Goal: Task Accomplishment & Management: Complete application form

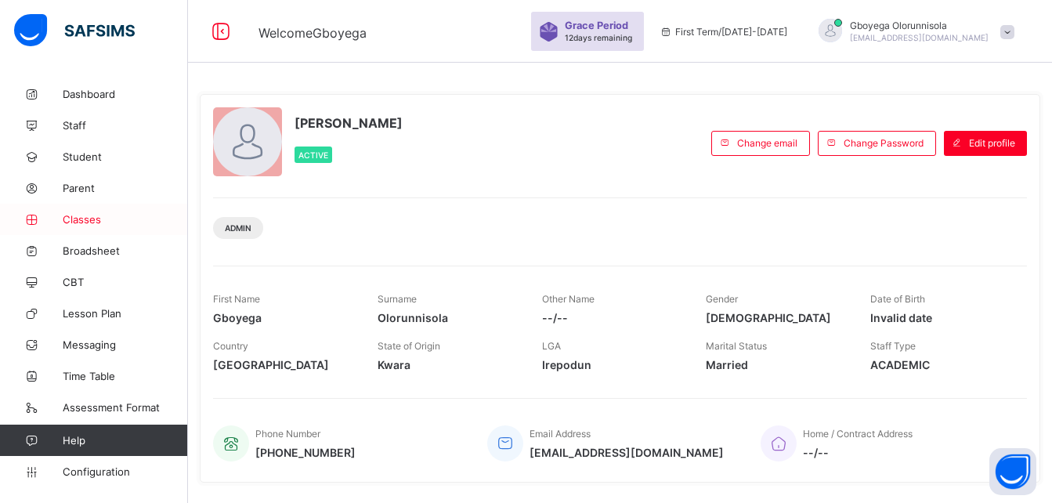
click at [89, 219] on span "Classes" at bounding box center [125, 219] width 125 height 13
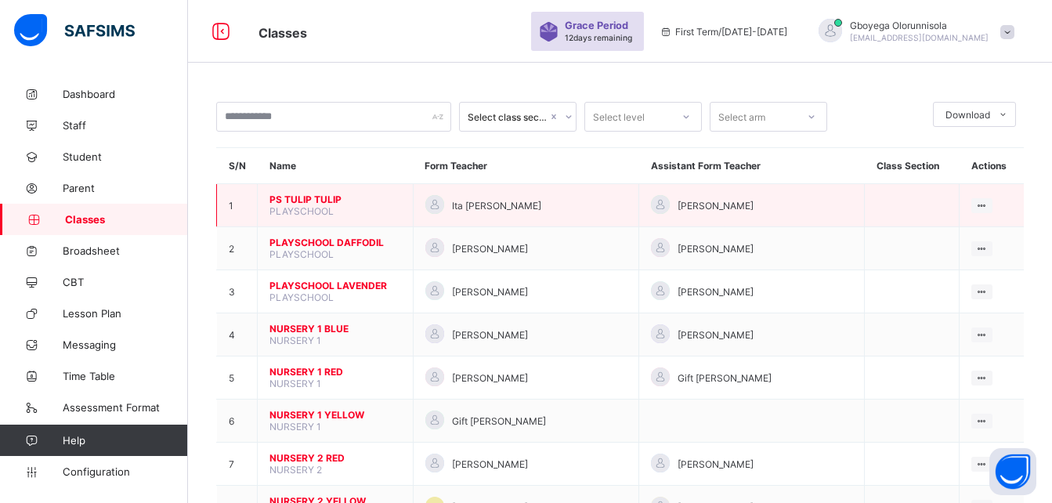
click at [331, 198] on span "PS TULIP TULIP" at bounding box center [336, 200] width 132 height 12
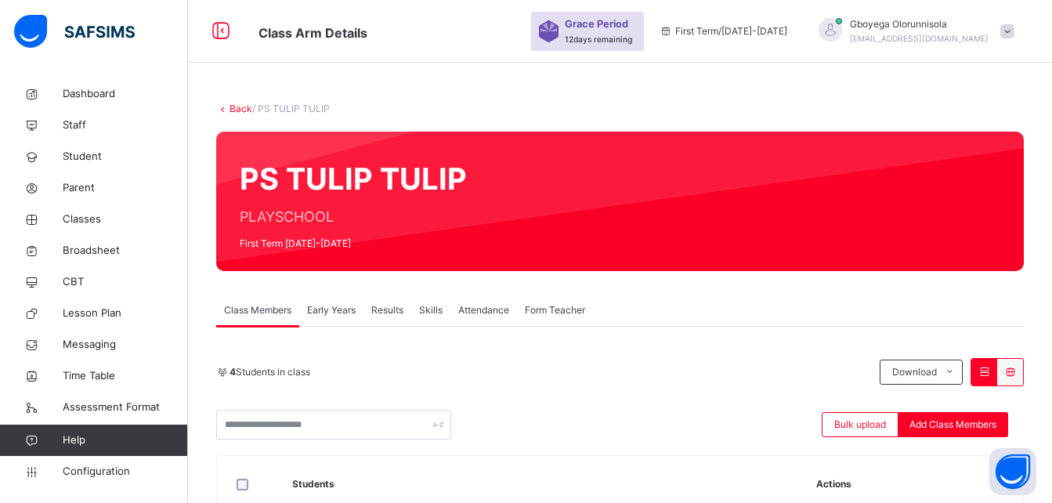
click at [233, 109] on link "Back" at bounding box center [241, 109] width 23 height 12
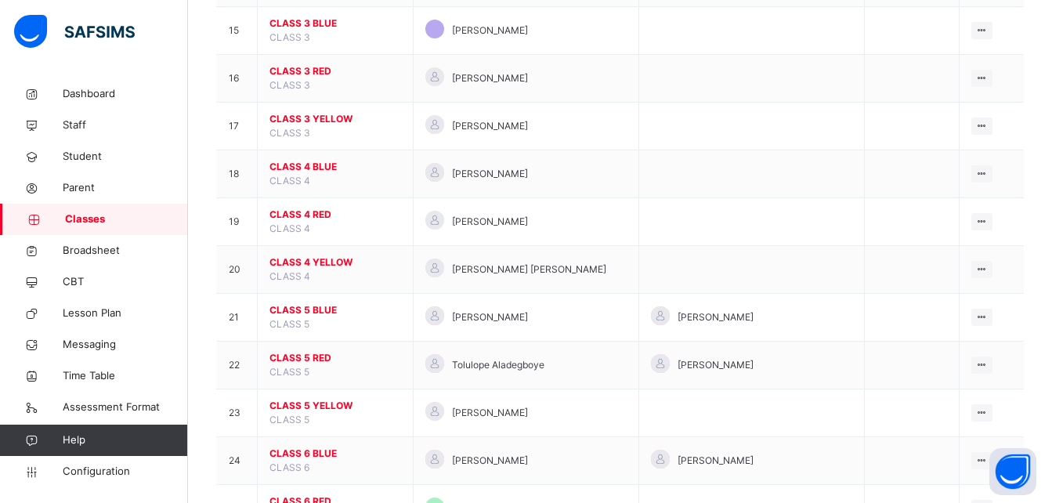
scroll to position [965, 0]
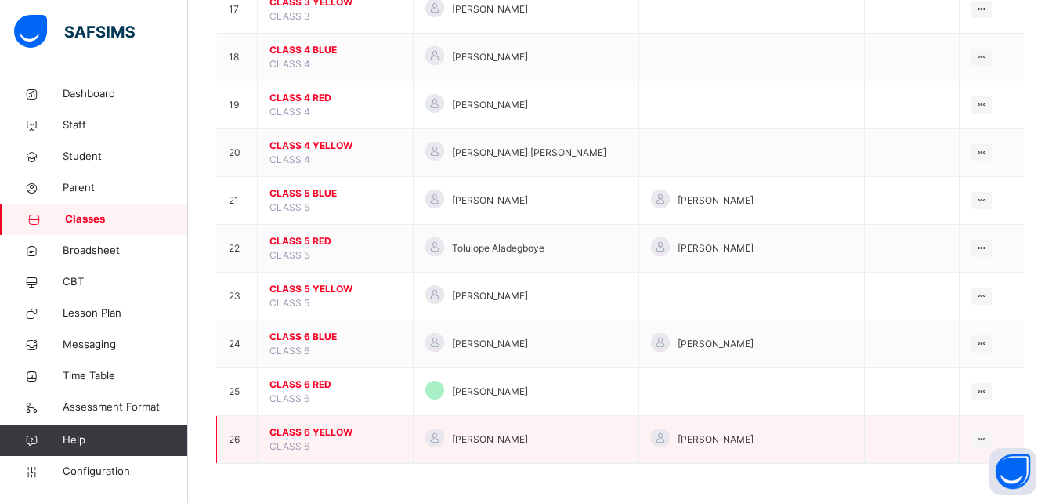
click at [320, 429] on span "CLASS 6 YELLOW" at bounding box center [336, 433] width 132 height 14
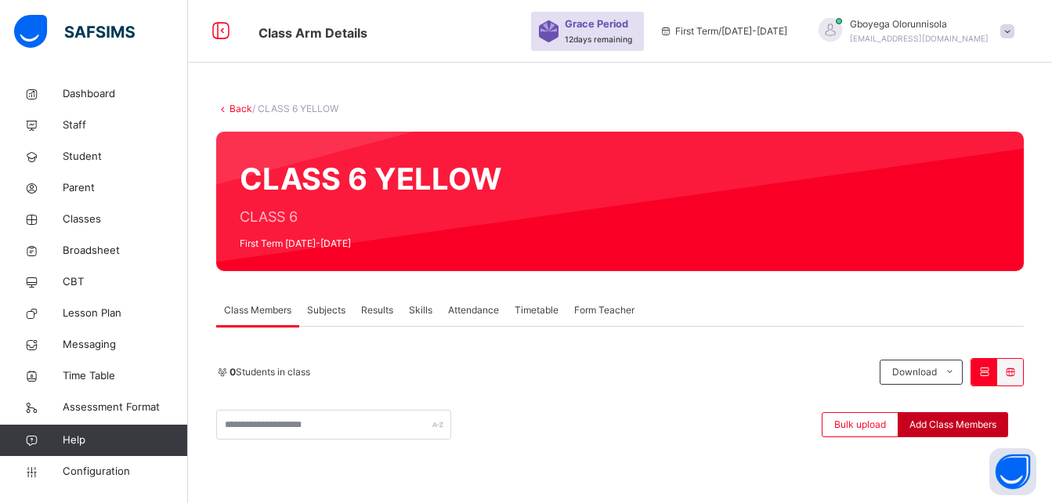
click at [942, 437] on div "Add Class Members" at bounding box center [953, 424] width 110 height 25
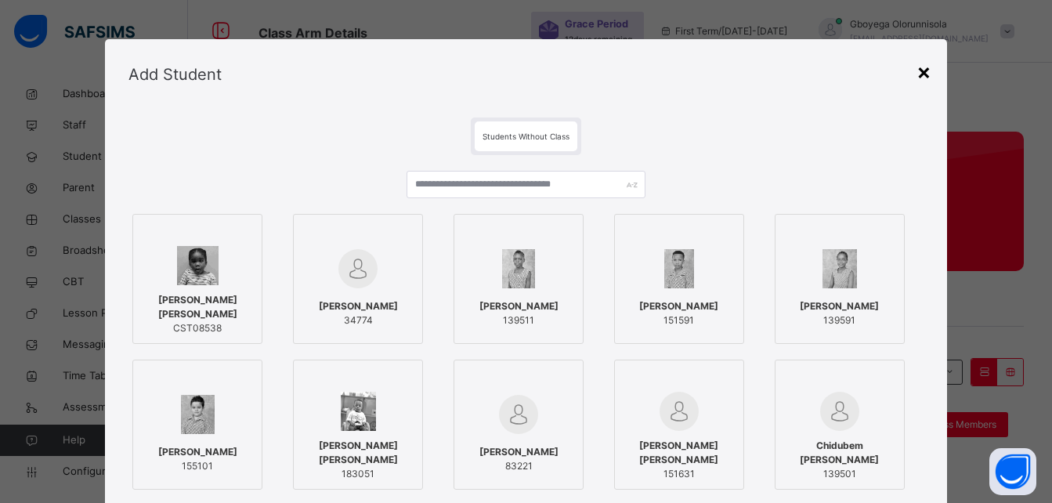
click at [919, 75] on div "×" at bounding box center [924, 71] width 15 height 33
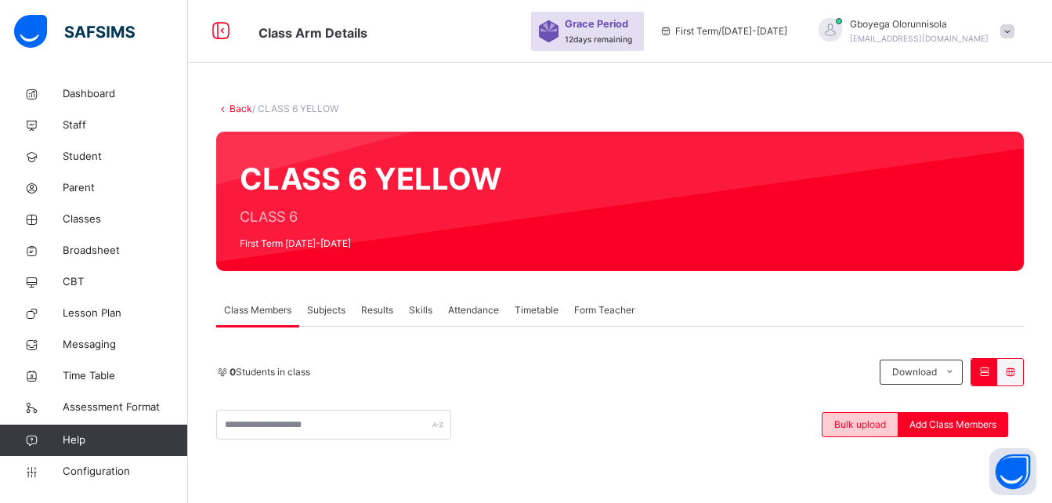
click at [868, 425] on span "Bulk upload" at bounding box center [861, 425] width 52 height 14
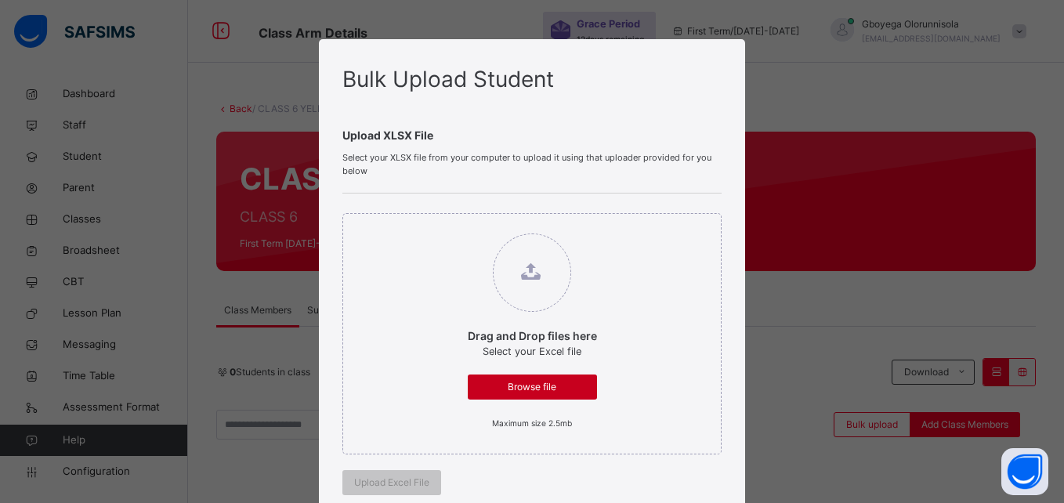
click at [510, 379] on div "Browse file" at bounding box center [532, 387] width 129 height 25
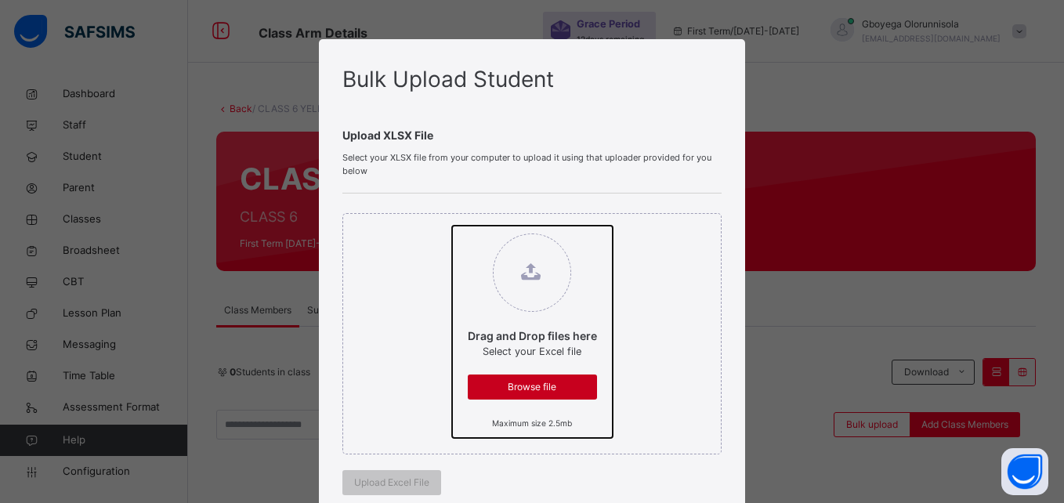
click at [452, 226] on input "Drag and Drop files here Select your Excel file Browse file Maximum size 2.5mb" at bounding box center [452, 226] width 0 height 0
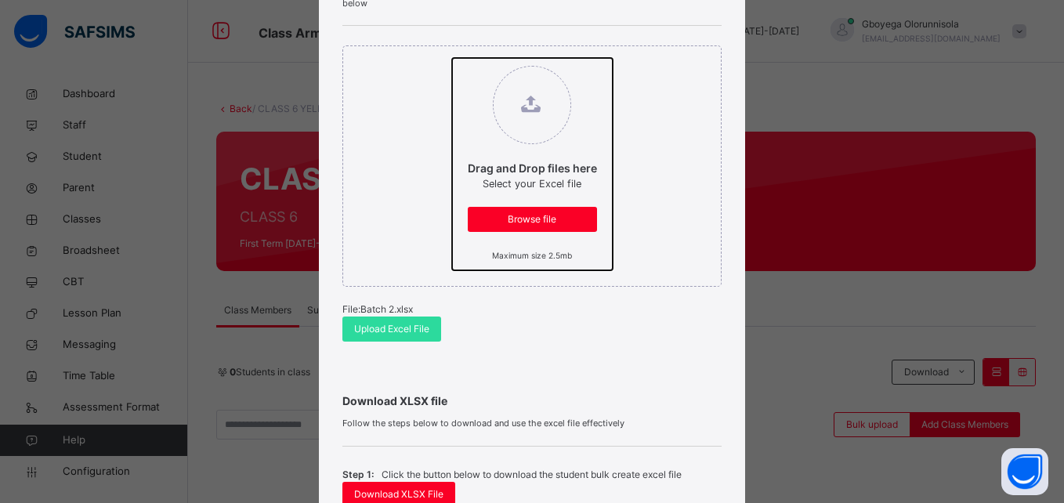
scroll to position [172, 0]
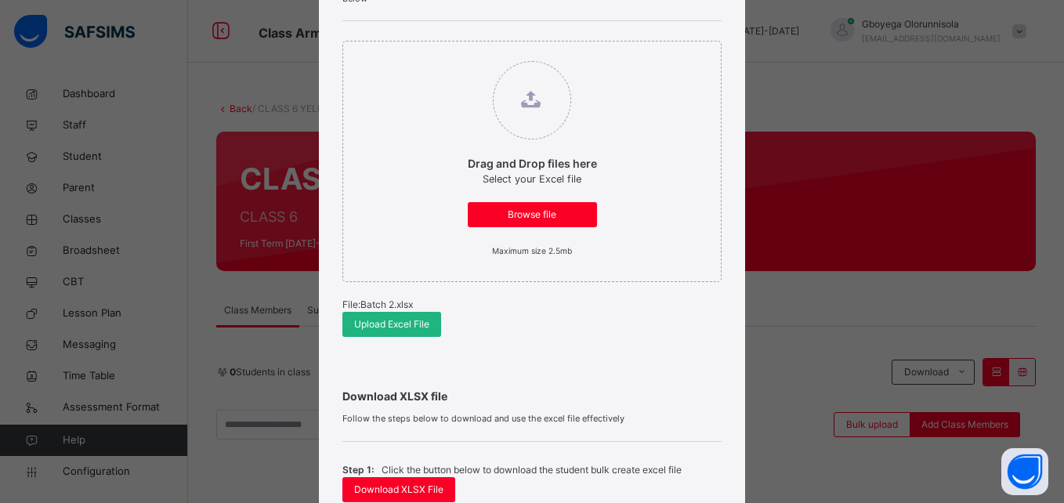
click at [394, 330] on span "Upload Excel File" at bounding box center [391, 324] width 75 height 14
click at [672, 339] on div "Drag and Drop files here Select your Excel file Browse file Maximum size 2.5mb …" at bounding box center [531, 188] width 379 height 335
click at [411, 332] on div "Upload Excel File" at bounding box center [391, 324] width 99 height 25
click at [560, 208] on span "Browse file" at bounding box center [533, 215] width 106 height 14
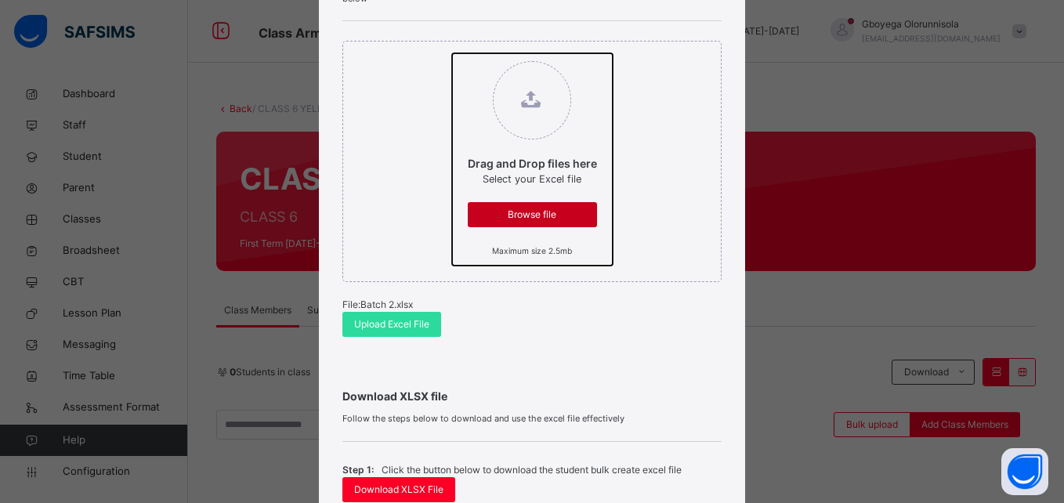
click at [452, 53] on input "Drag and Drop files here Select your Excel file Browse file Maximum size 2.5mb" at bounding box center [452, 53] width 0 height 0
type input "**********"
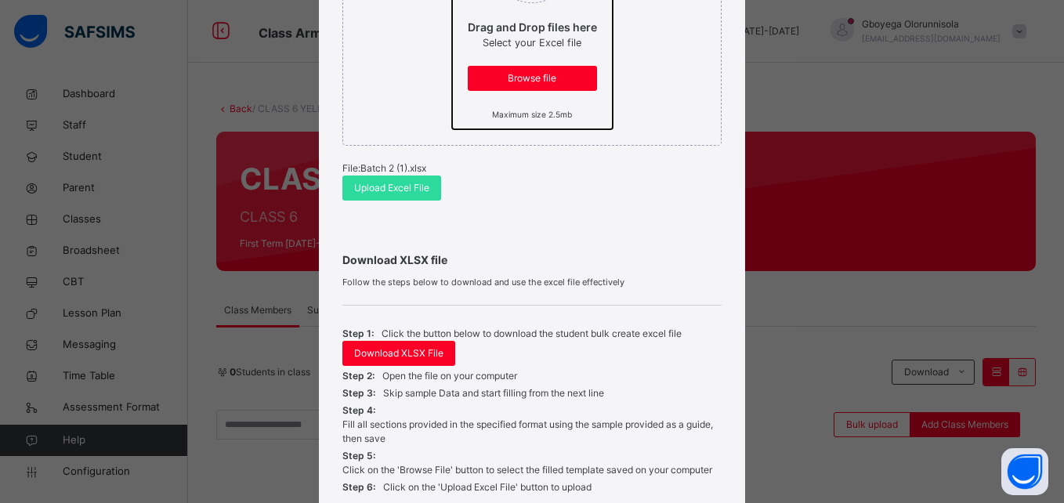
scroll to position [310, 0]
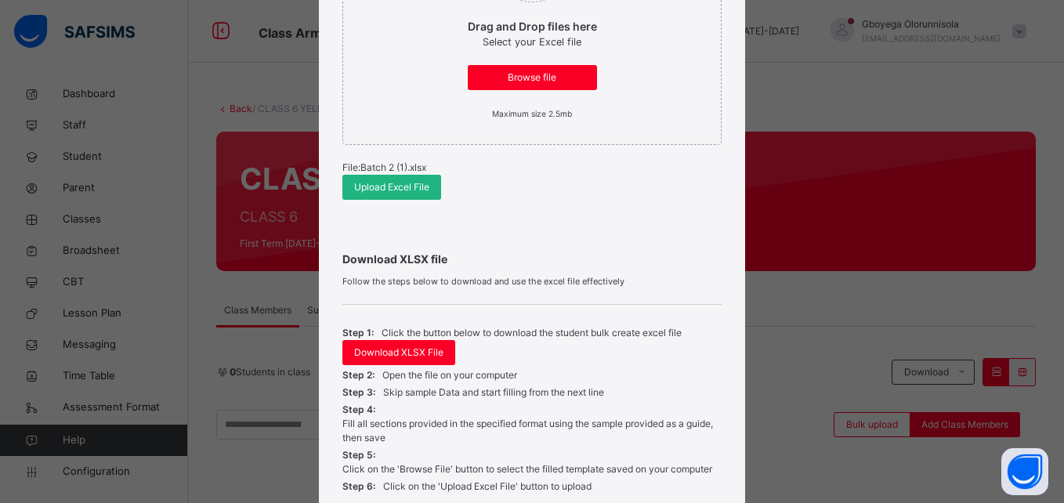
click at [389, 183] on span "Upload Excel File" at bounding box center [391, 187] width 75 height 14
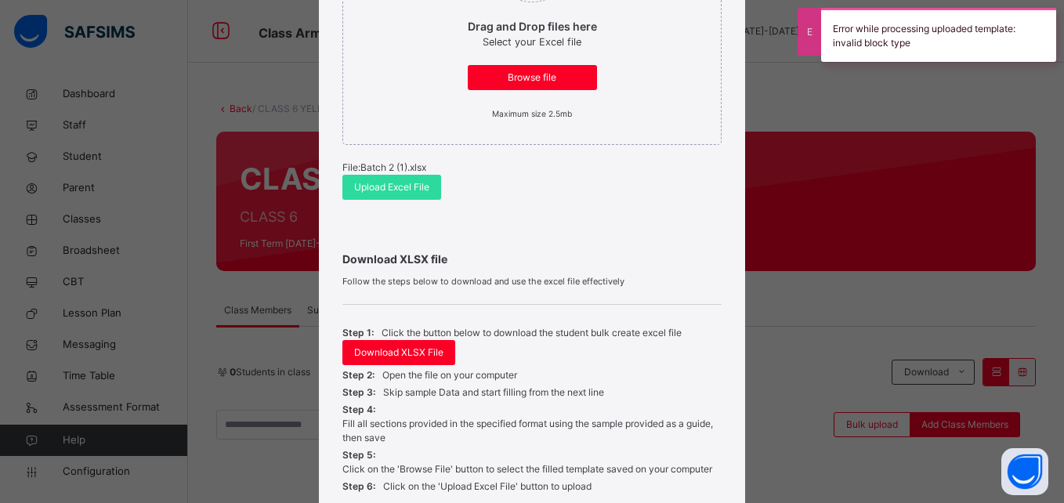
scroll to position [0, 0]
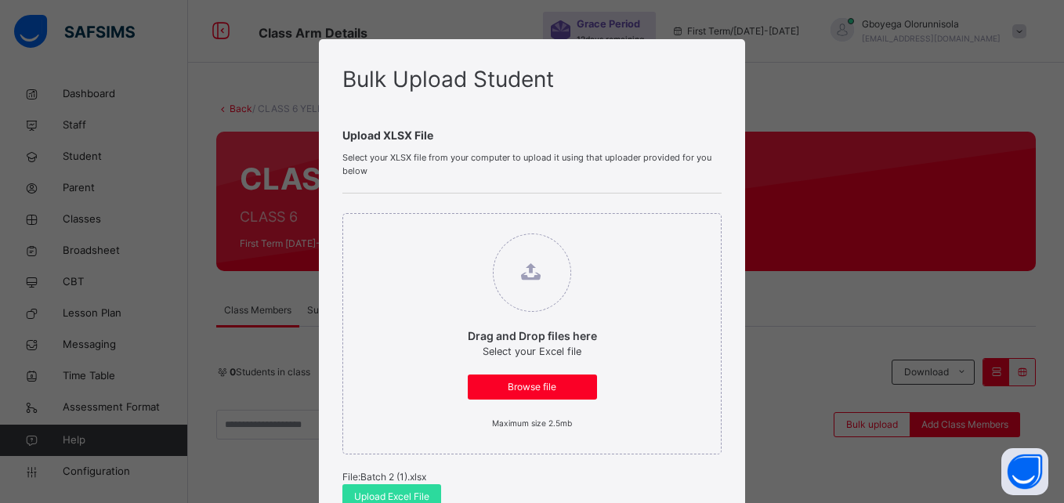
click at [807, 320] on div "Bulk Upload Student Upload XLSX File Select your XLSX file from your computer t…" at bounding box center [532, 251] width 1064 height 503
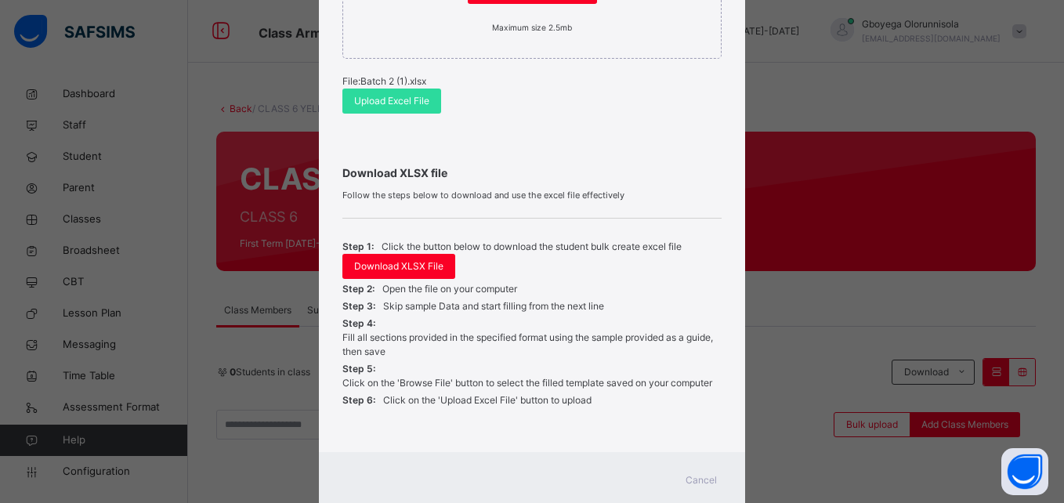
scroll to position [440, 0]
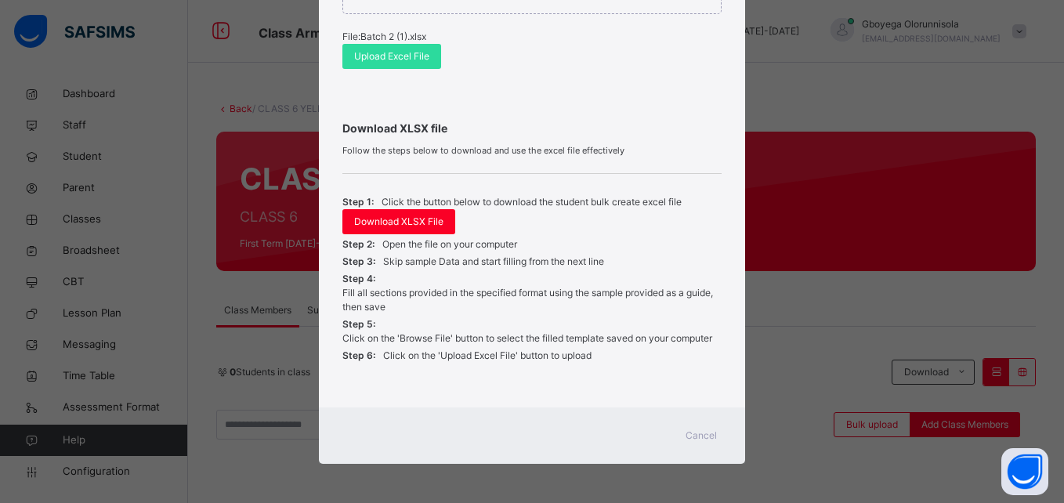
click at [696, 429] on span "Cancel" at bounding box center [701, 436] width 31 height 14
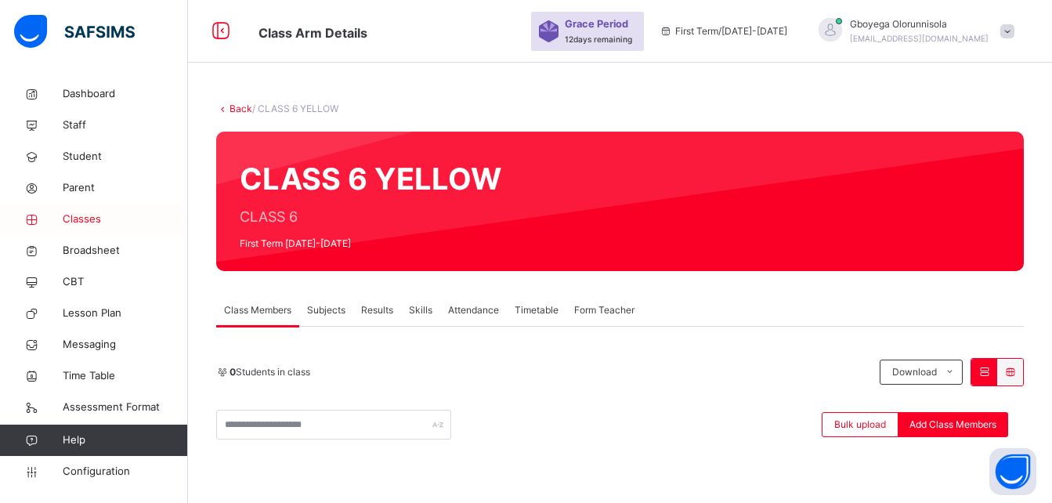
click at [89, 219] on span "Classes" at bounding box center [125, 220] width 125 height 16
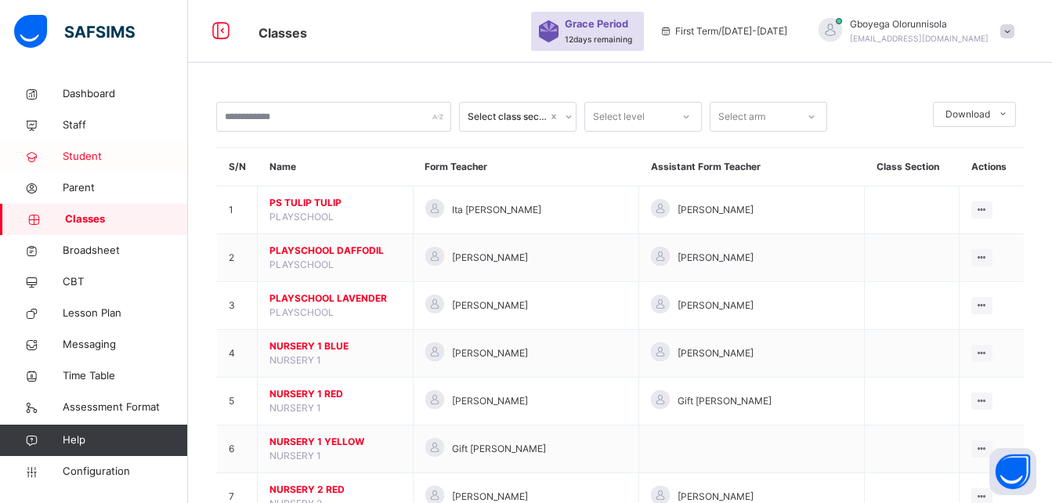
click at [76, 151] on span "Student" at bounding box center [125, 157] width 125 height 16
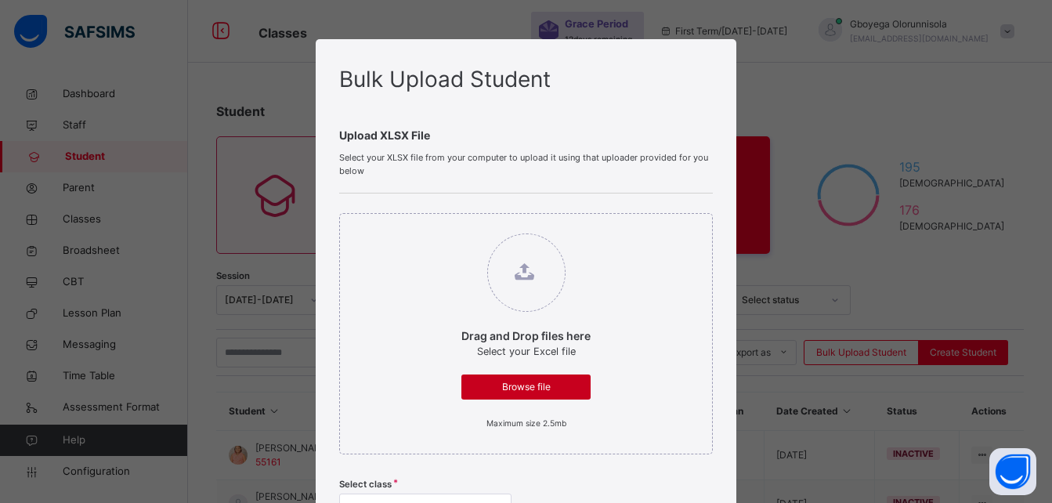
click at [517, 379] on div "Browse file" at bounding box center [526, 387] width 129 height 25
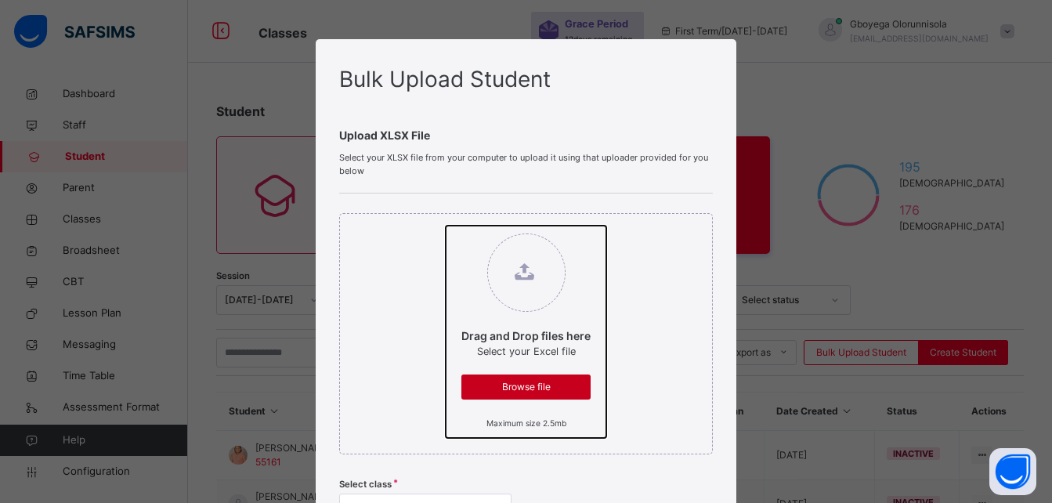
click at [446, 226] on input "Drag and Drop files here Select your Excel file Browse file Maximum size 2.5mb" at bounding box center [446, 226] width 0 height 0
type input "**********"
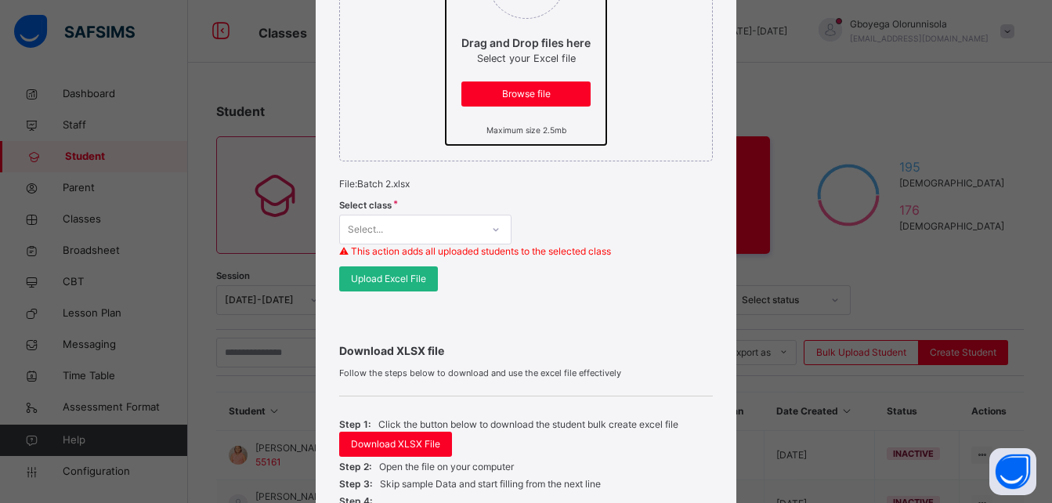
scroll to position [294, 0]
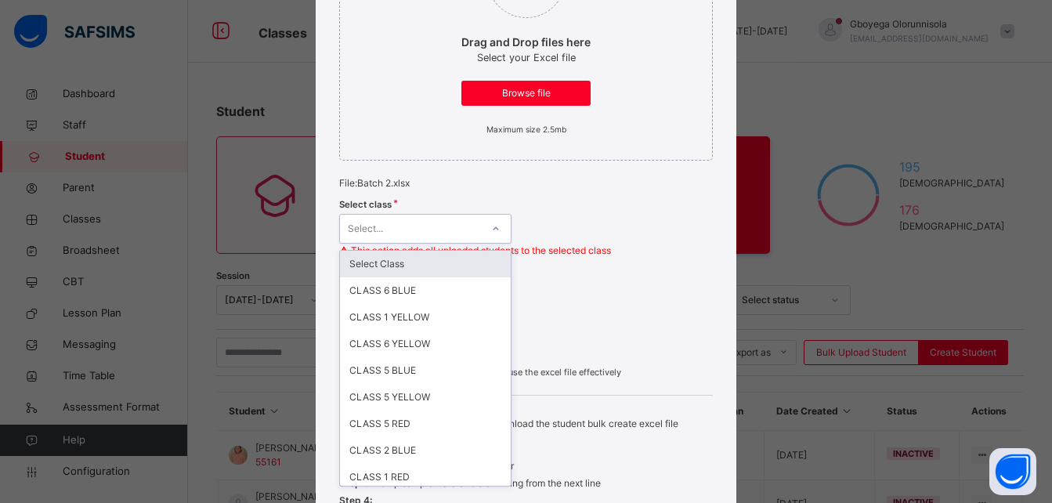
click at [434, 233] on div "Select..." at bounding box center [410, 229] width 141 height 24
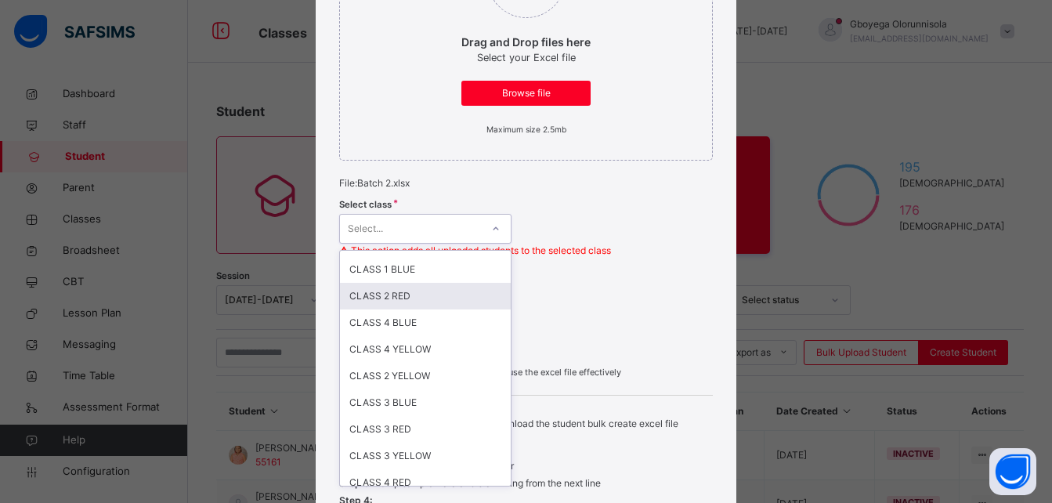
scroll to position [0, 0]
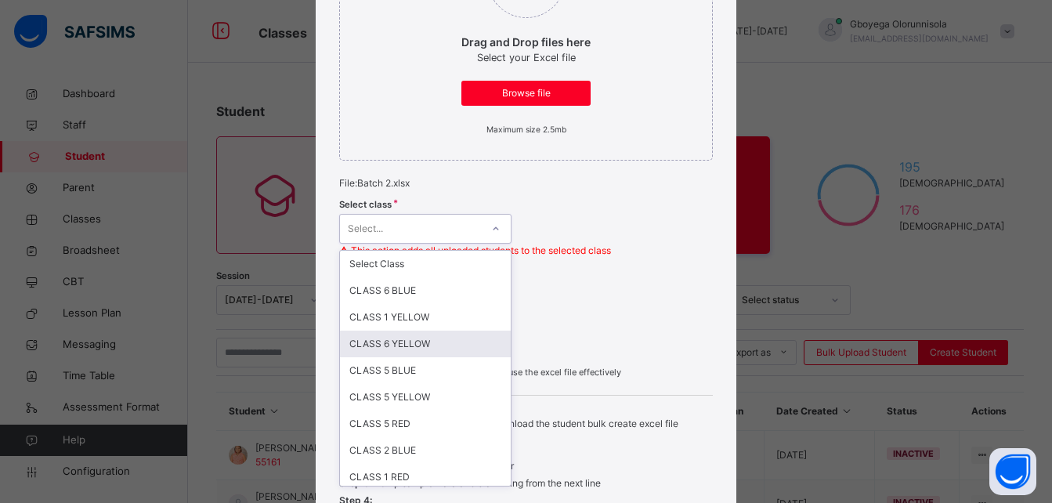
click at [429, 339] on div "CLASS 6 YELLOW" at bounding box center [425, 344] width 171 height 27
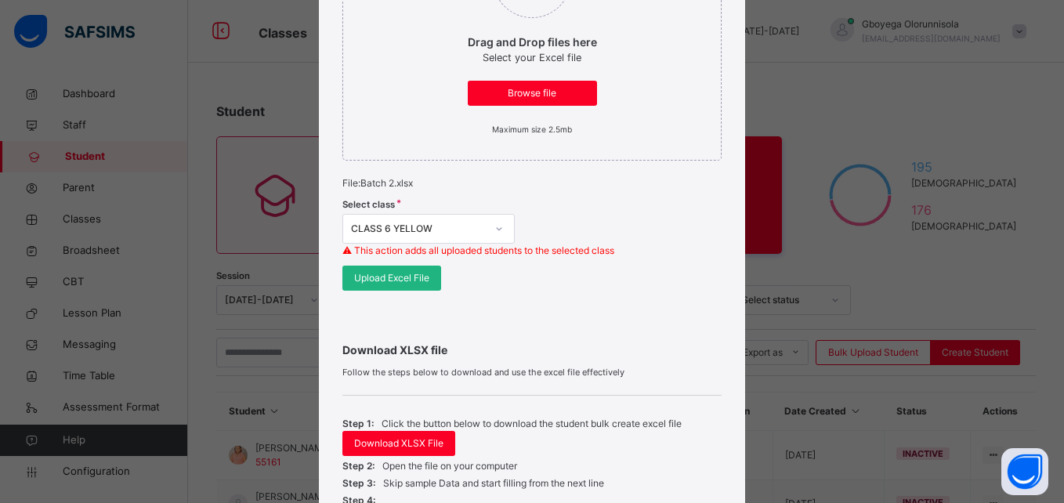
click at [404, 279] on span "Upload Excel File" at bounding box center [391, 278] width 75 height 14
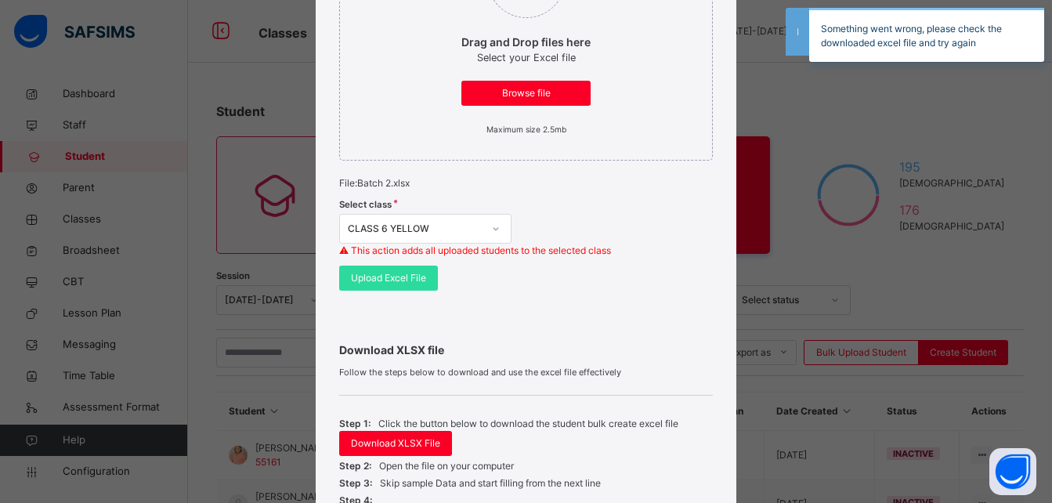
click at [926, 291] on div "Bulk Upload Student Upload XLSX File Select your XLSX file from your computer t…" at bounding box center [526, 251] width 1052 height 503
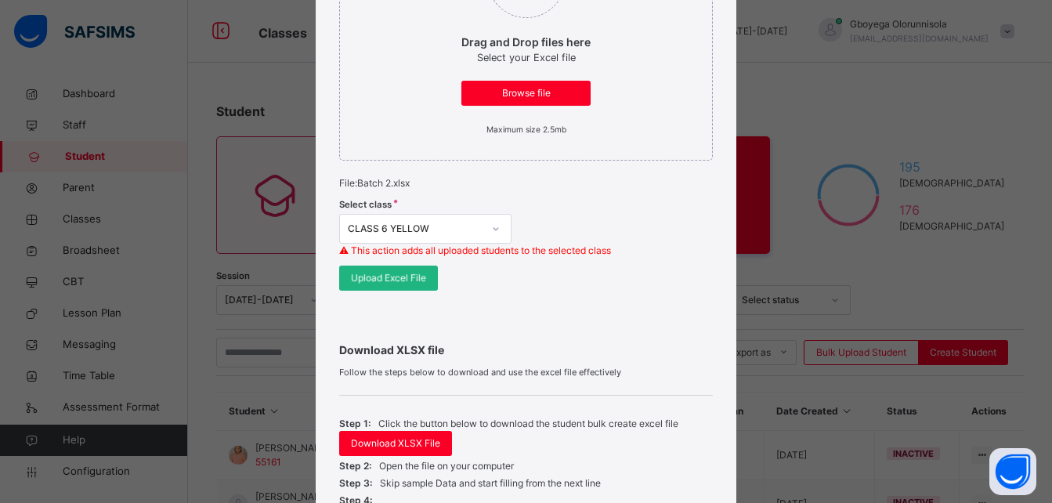
click at [411, 281] on span "Upload Excel File" at bounding box center [388, 278] width 75 height 14
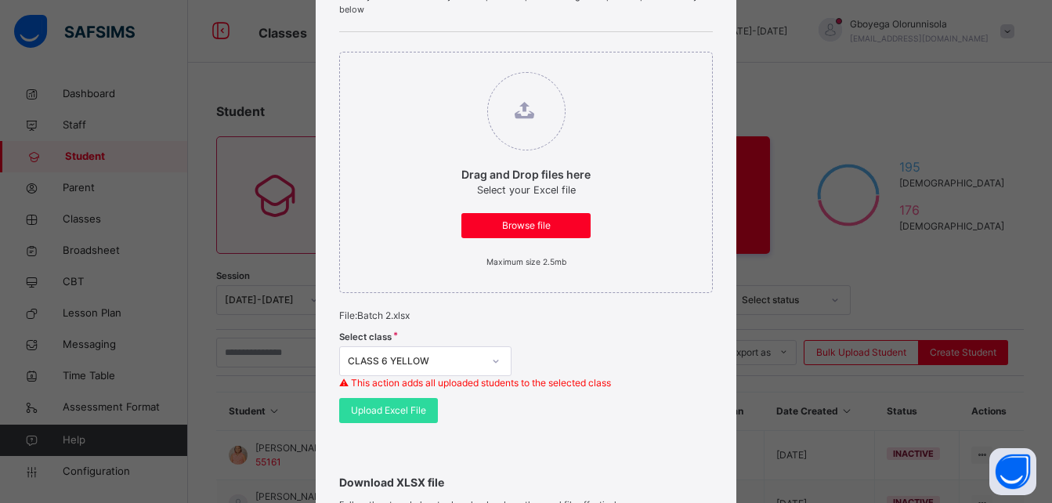
scroll to position [284, 0]
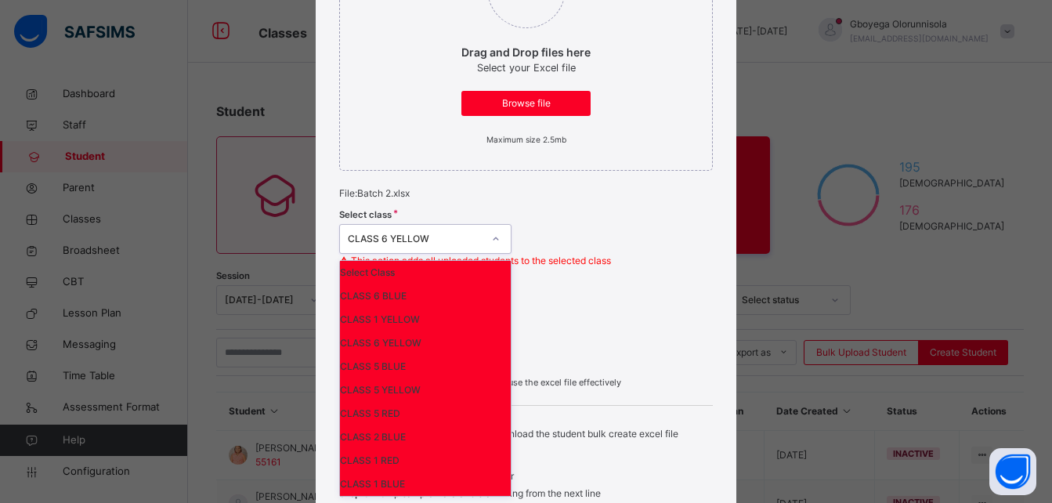
click at [463, 254] on div "option CLASS 6 YELLOW, selected. option CLASS 6 YELLOW focused, 4 of 27. 27 res…" at bounding box center [425, 239] width 172 height 30
click at [417, 353] on div "CLASS 6 YELLOW" at bounding box center [425, 343] width 171 height 24
click at [459, 254] on div "option CLASS 6 YELLOW, selected. option CLASS 5 BLUE focused, 5 of 27. 27 resul…" at bounding box center [425, 239] width 172 height 30
click at [416, 282] on div "Select Class" at bounding box center [425, 273] width 171 height 24
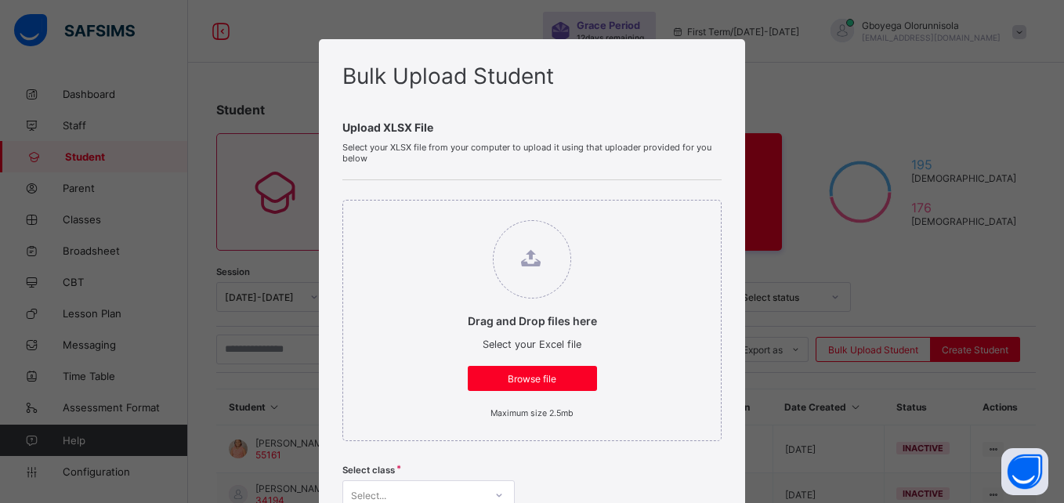
scroll to position [15, 0]
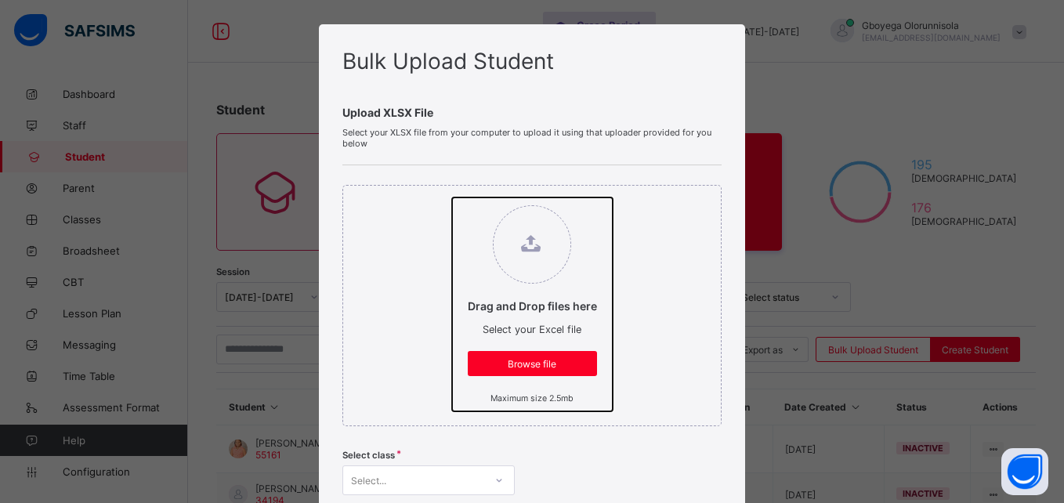
type input "**********"
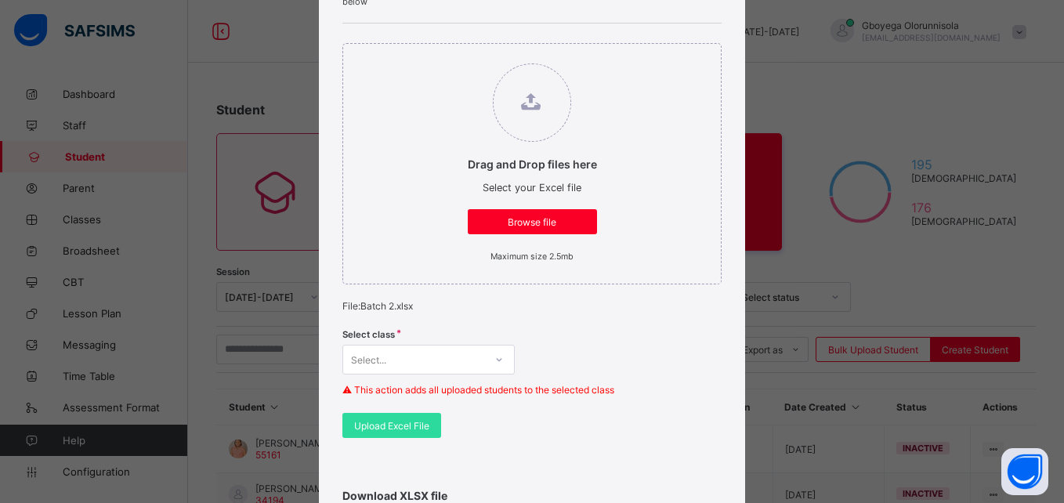
scroll to position [277, 0]
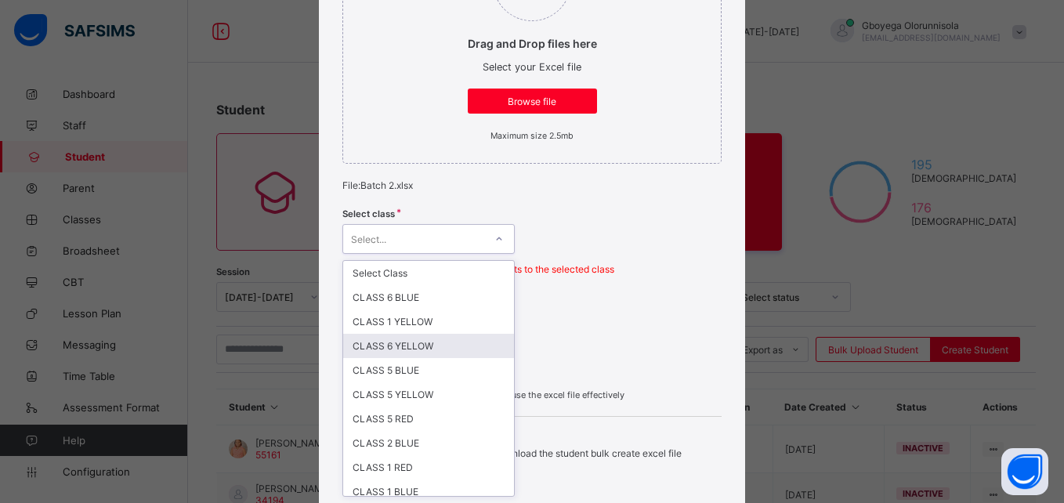
click at [401, 254] on div "option CLASS 6 YELLOW focused, 4 of 27. 27 results available. Use Up and Down t…" at bounding box center [428, 239] width 172 height 30
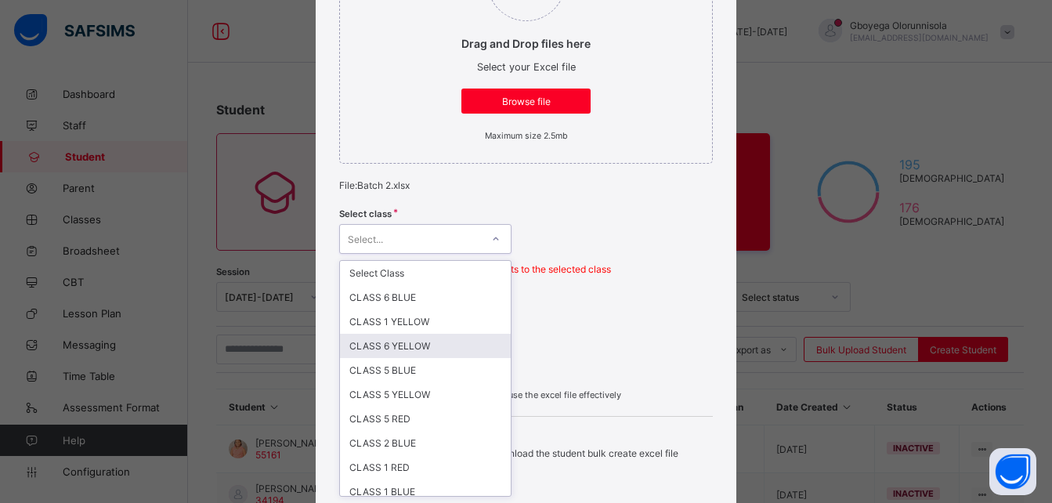
click at [435, 346] on div "CLASS 6 YELLOW" at bounding box center [425, 346] width 171 height 24
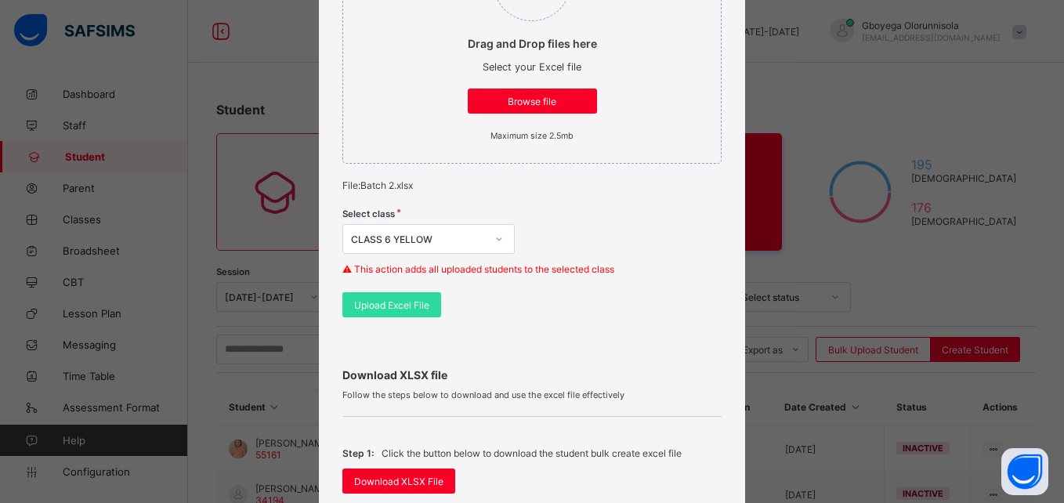
click at [386, 317] on div "Drag and Drop files here Select your Excel file Browse file Maximum size 2.5mb …" at bounding box center [531, 120] width 379 height 434
click at [394, 307] on span "Upload Excel File" at bounding box center [391, 305] width 75 height 12
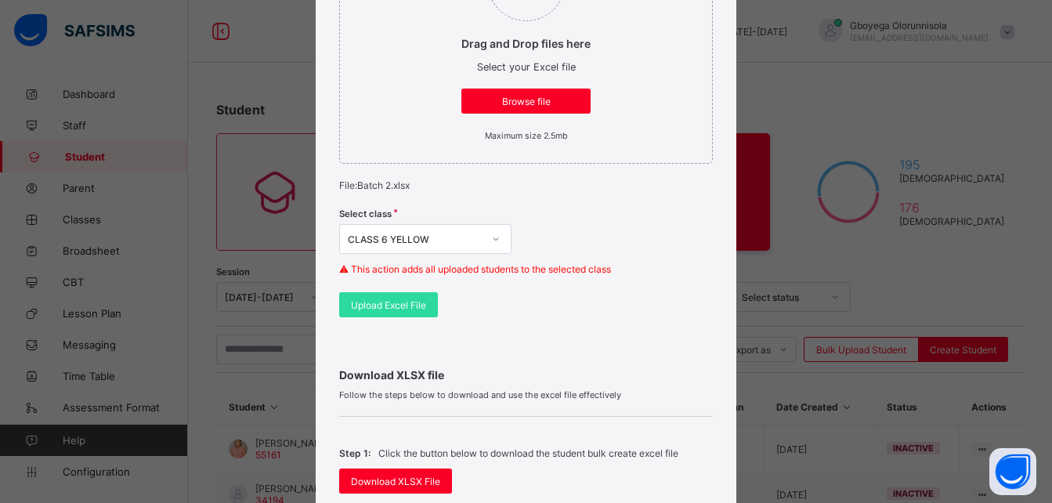
click at [463, 237] on div "CLASS 6 YELLOW" at bounding box center [415, 240] width 135 height 12
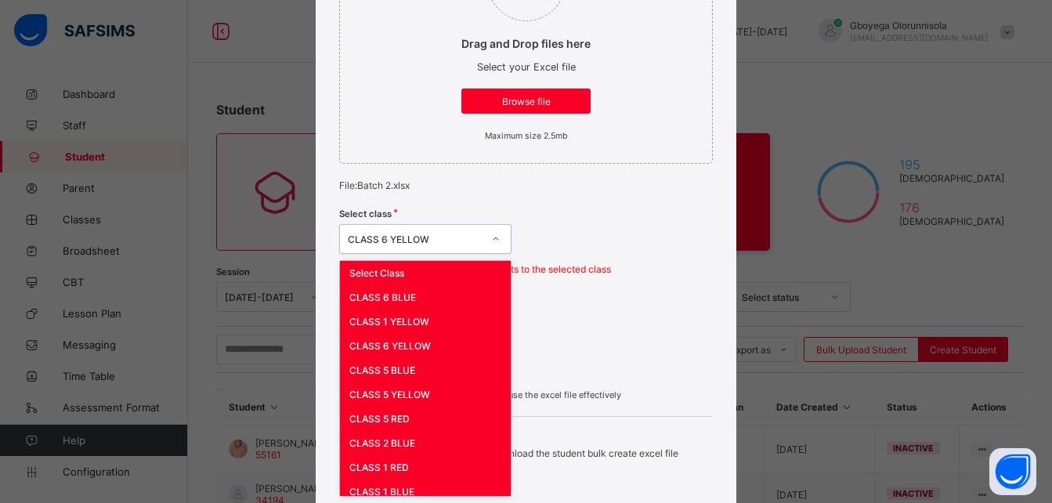
click at [422, 268] on div "Select Class" at bounding box center [425, 273] width 171 height 24
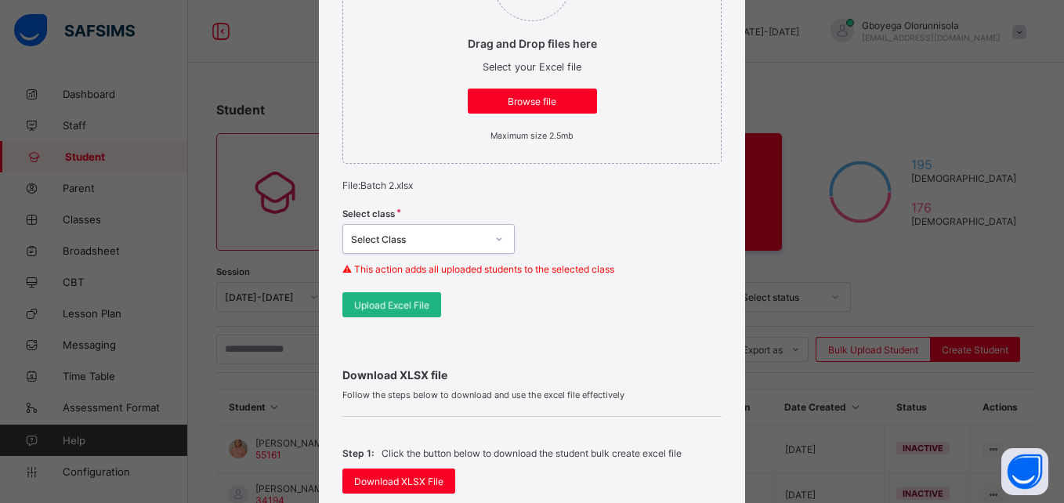
click at [398, 308] on span "Upload Excel File" at bounding box center [391, 305] width 75 height 12
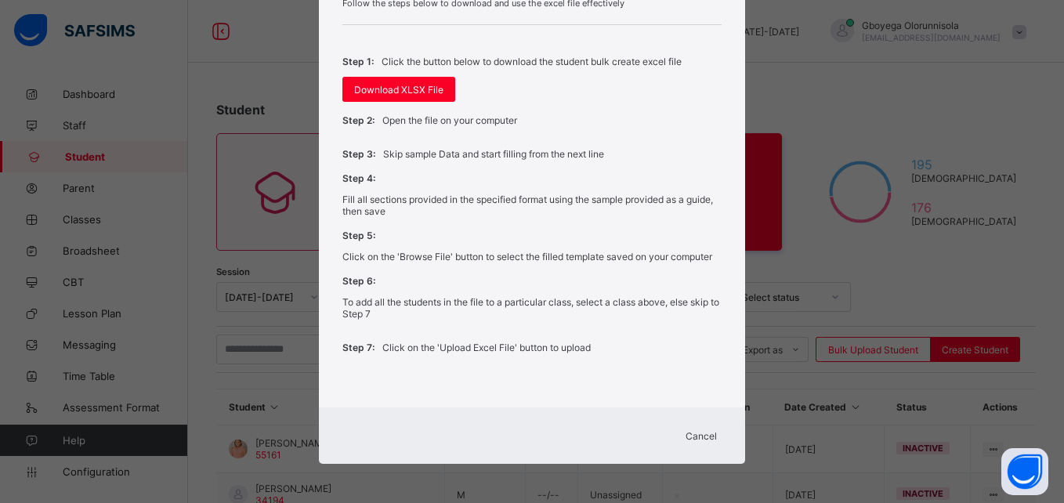
click at [698, 437] on span "Cancel" at bounding box center [701, 436] width 31 height 12
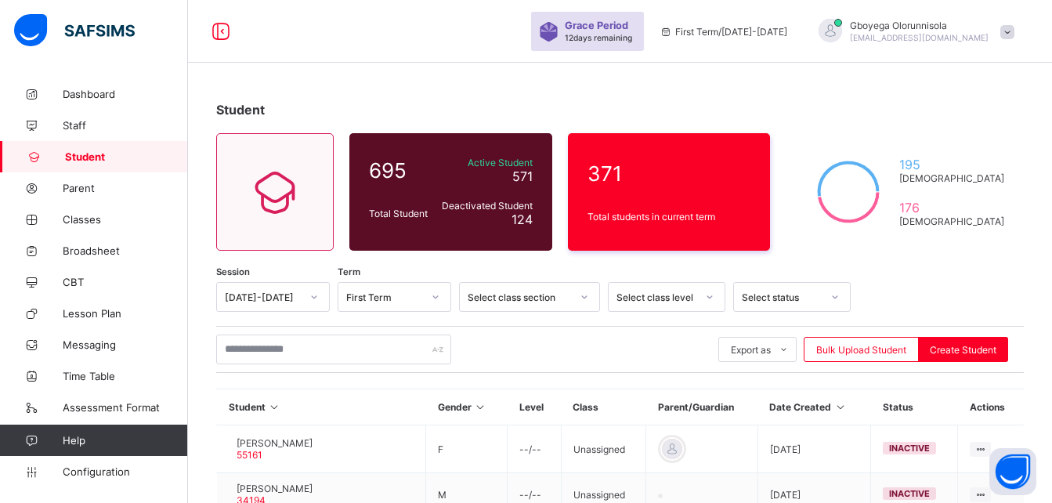
click at [850, 348] on span "Bulk Upload Student" at bounding box center [862, 350] width 90 height 12
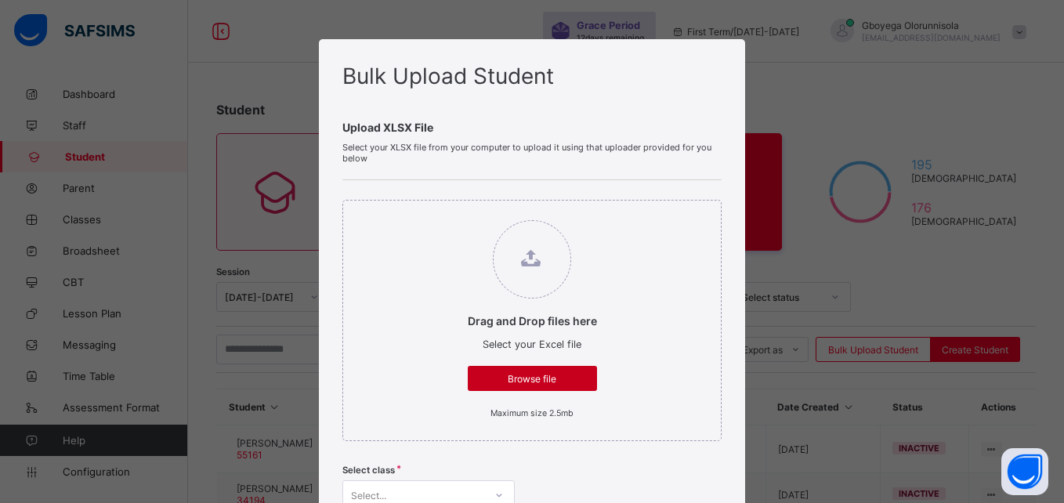
click at [538, 377] on span "Browse file" at bounding box center [533, 379] width 106 height 12
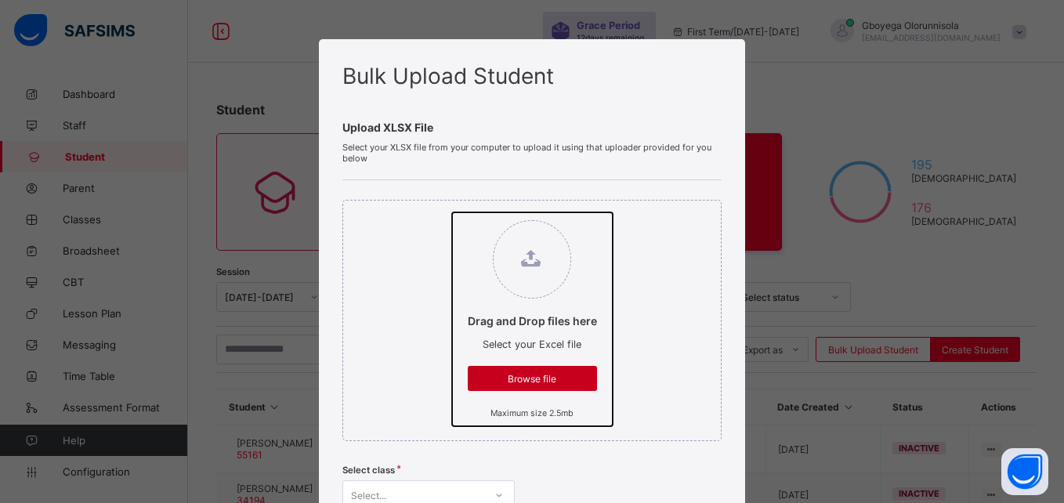
click at [452, 212] on input "Drag and Drop files here Select your Excel file Browse file Maximum size 2.5mb" at bounding box center [452, 212] width 0 height 0
type input "**********"
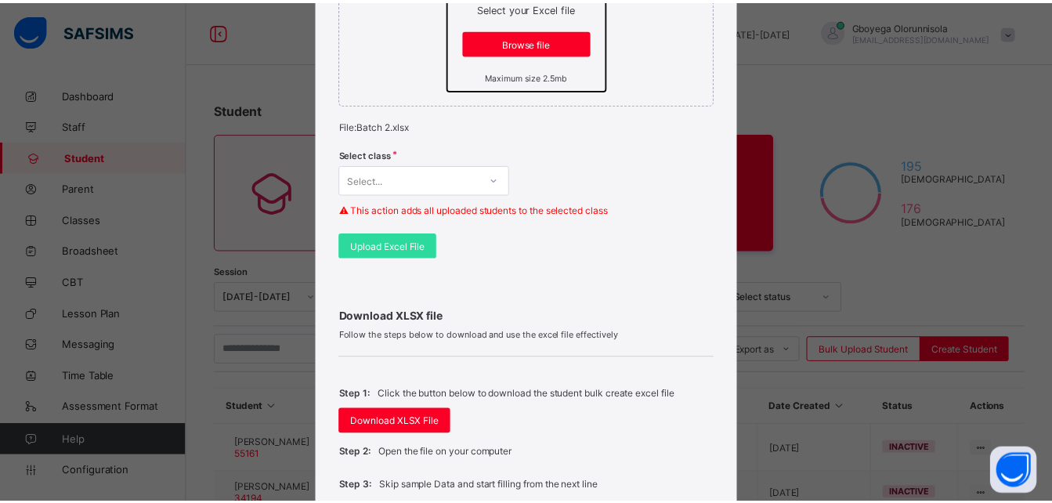
scroll to position [359, 0]
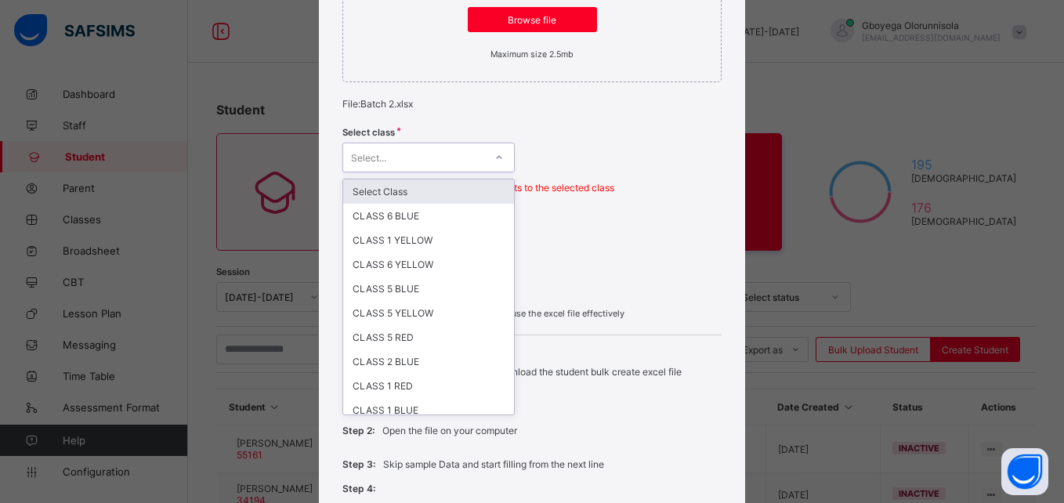
click at [437, 161] on div "Select..." at bounding box center [413, 158] width 141 height 22
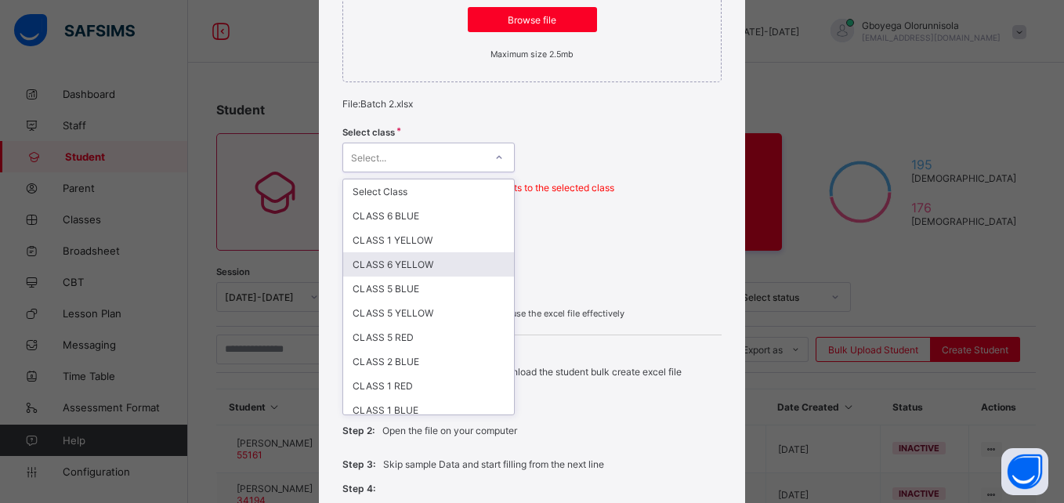
click at [437, 266] on div "CLASS 6 YELLOW" at bounding box center [428, 264] width 171 height 24
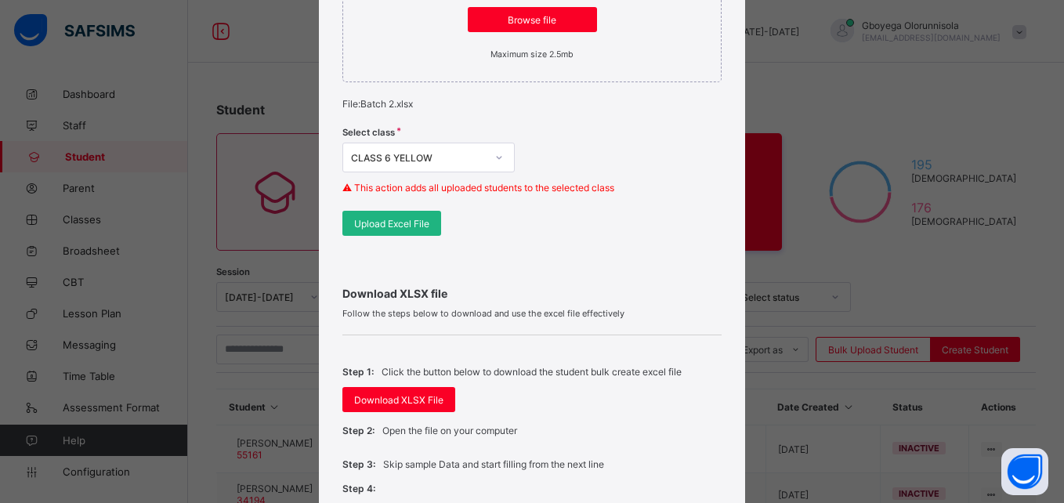
click at [400, 226] on span "Upload Excel File" at bounding box center [391, 224] width 75 height 12
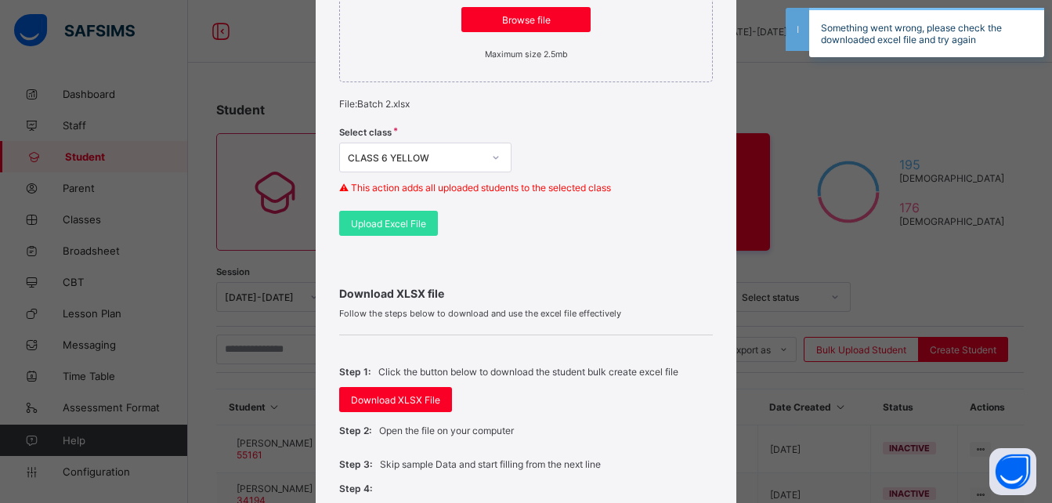
click at [545, 218] on div "Drag and Drop files here Select your Excel file Browse file Maximum size 2.5mb …" at bounding box center [526, 38] width 374 height 434
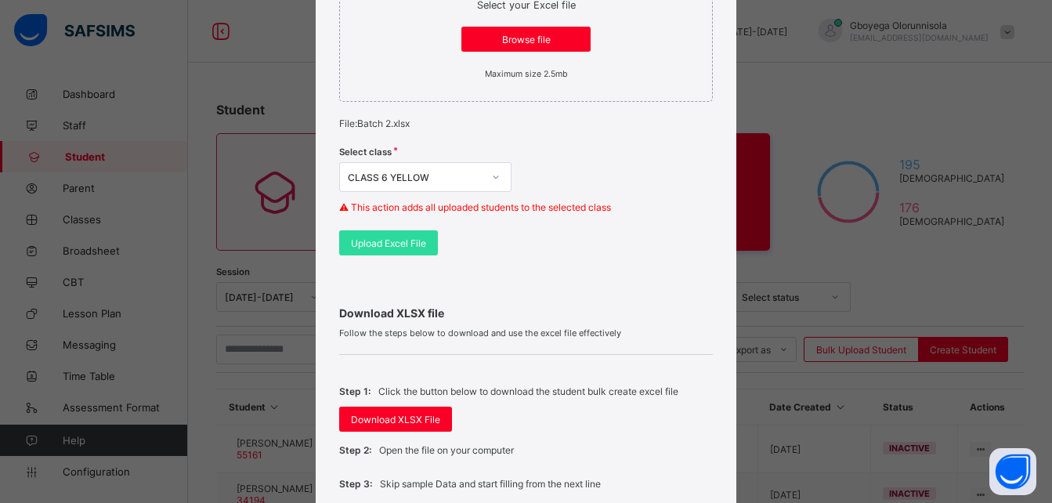
scroll to position [344, 0]
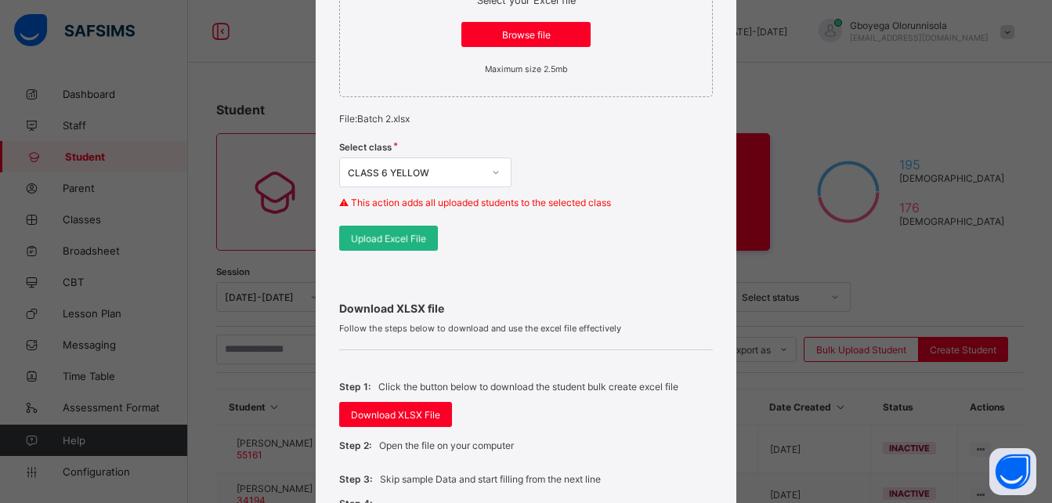
click at [402, 241] on div "Upload Excel File" at bounding box center [388, 238] width 99 height 25
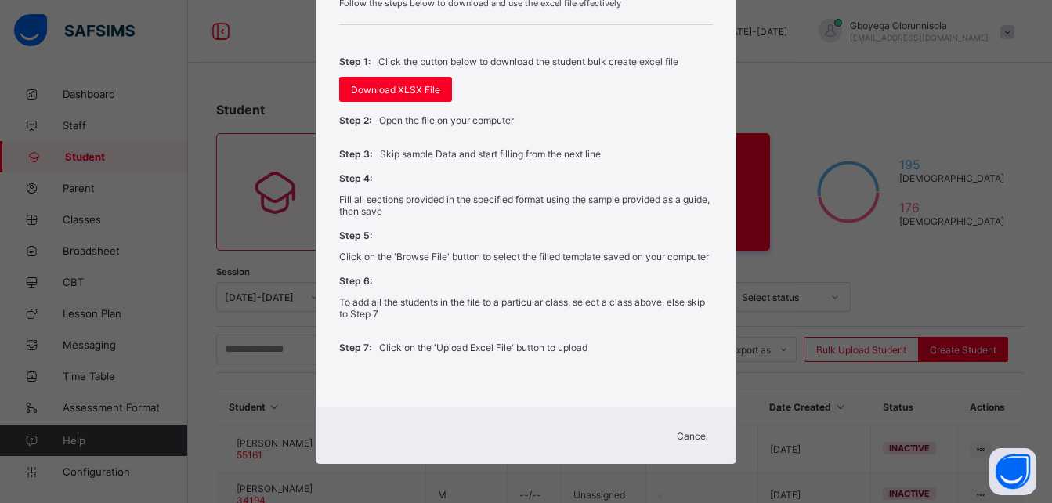
scroll to position [426, 0]
